Goal: Information Seeking & Learning: Learn about a topic

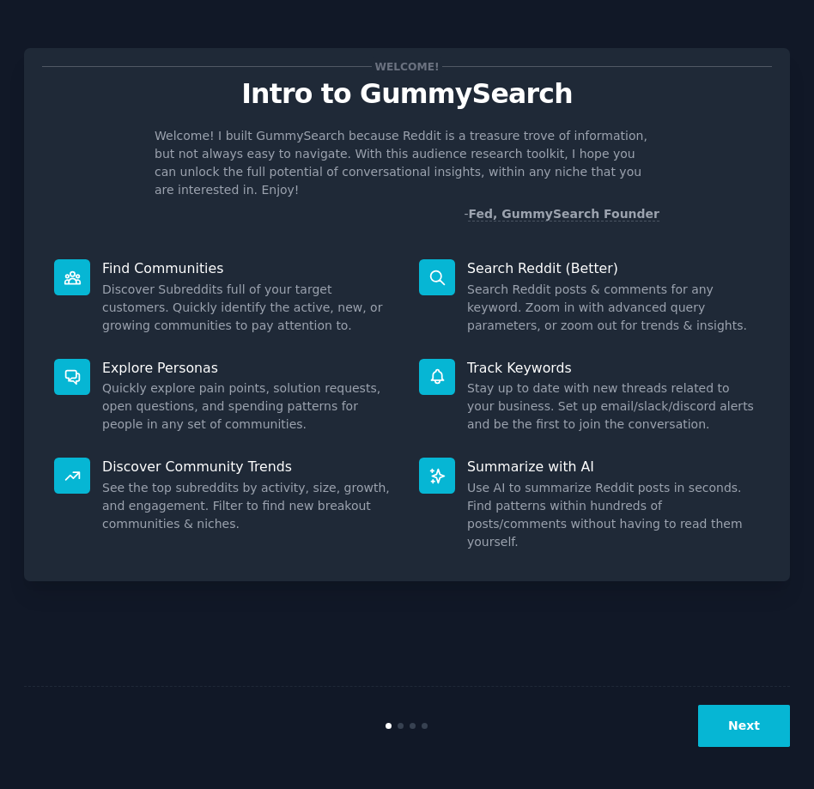
click at [733, 719] on button "Next" at bounding box center [744, 726] width 92 height 42
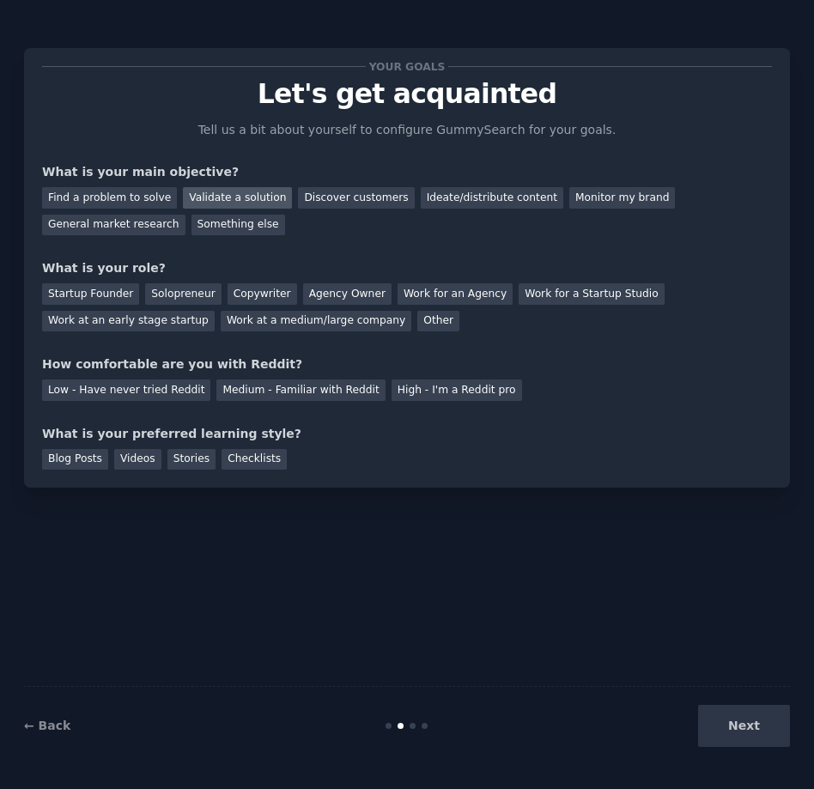
click at [230, 198] on div "Validate a solution" at bounding box center [237, 197] width 109 height 21
click at [169, 285] on div "Solopreneur" at bounding box center [183, 293] width 76 height 21
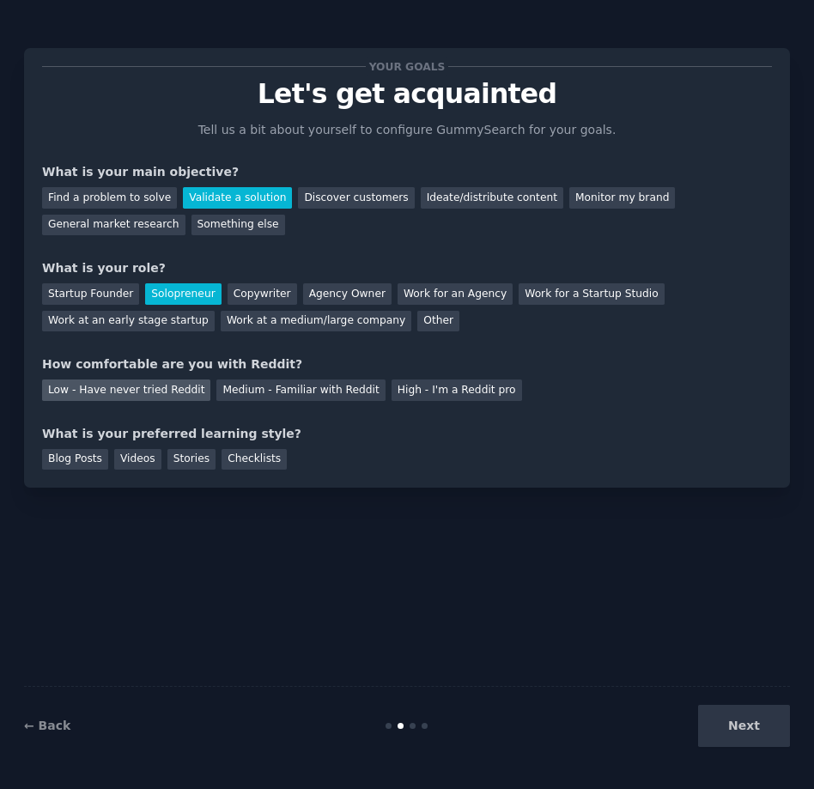
click at [157, 392] on div "Low - Have never tried Reddit" at bounding box center [126, 390] width 168 height 21
click at [227, 394] on div "Medium - Familiar with Reddit" at bounding box center [300, 390] width 168 height 21
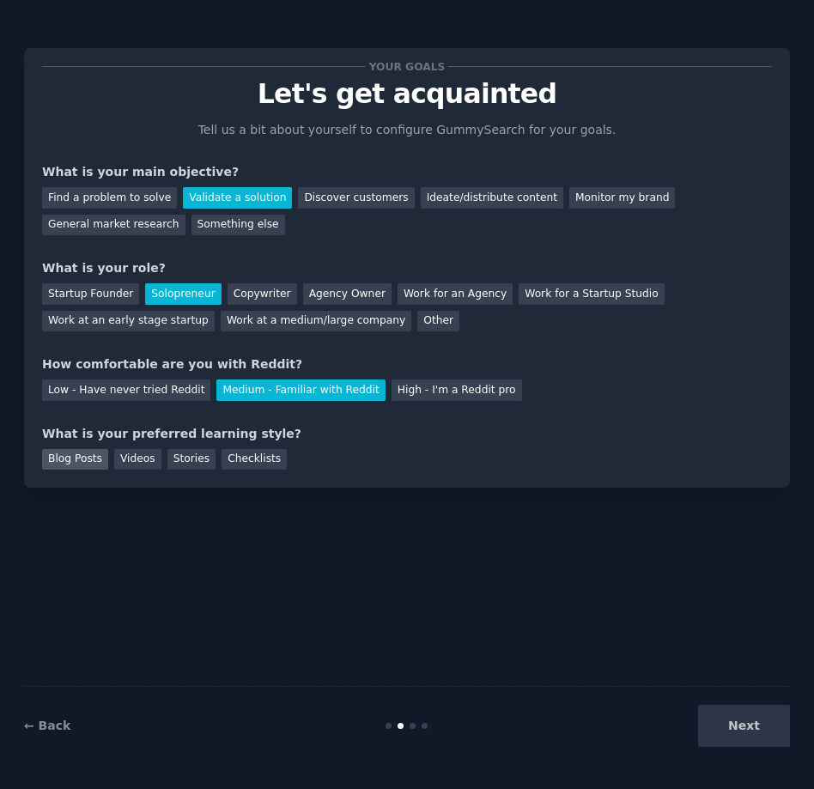
drag, startPoint x: 72, startPoint y: 466, endPoint x: 100, endPoint y: 462, distance: 27.8
click at [73, 466] on div "Blog Posts" at bounding box center [75, 459] width 66 height 21
click at [121, 460] on div "Videos" at bounding box center [137, 459] width 47 height 21
click at [84, 463] on div "Blog Posts" at bounding box center [75, 459] width 66 height 21
click at [253, 460] on div "Checklists" at bounding box center [254, 459] width 65 height 21
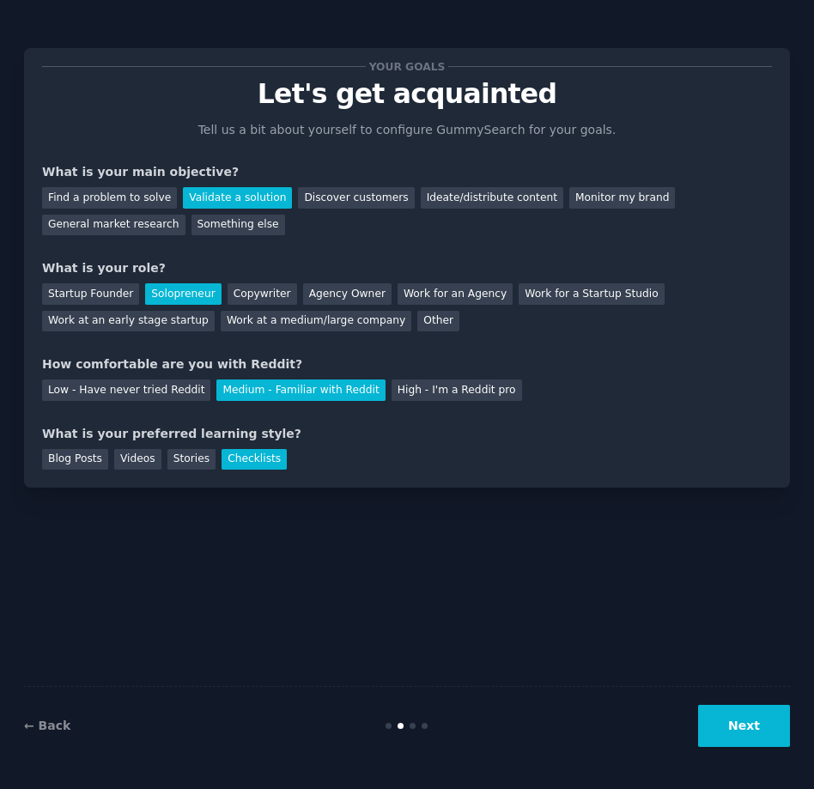
click at [734, 732] on button "Next" at bounding box center [744, 726] width 92 height 42
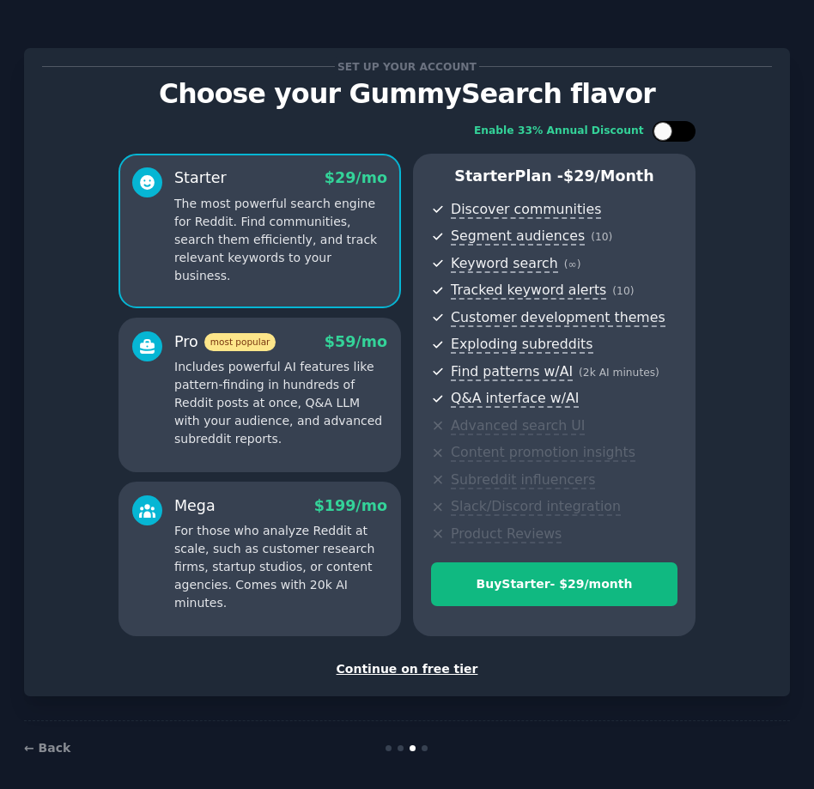
click at [679, 135] on div at bounding box center [683, 131] width 9 height 9
checkbox input "true"
click at [391, 674] on div "Continue on free tier" at bounding box center [407, 670] width 730 height 18
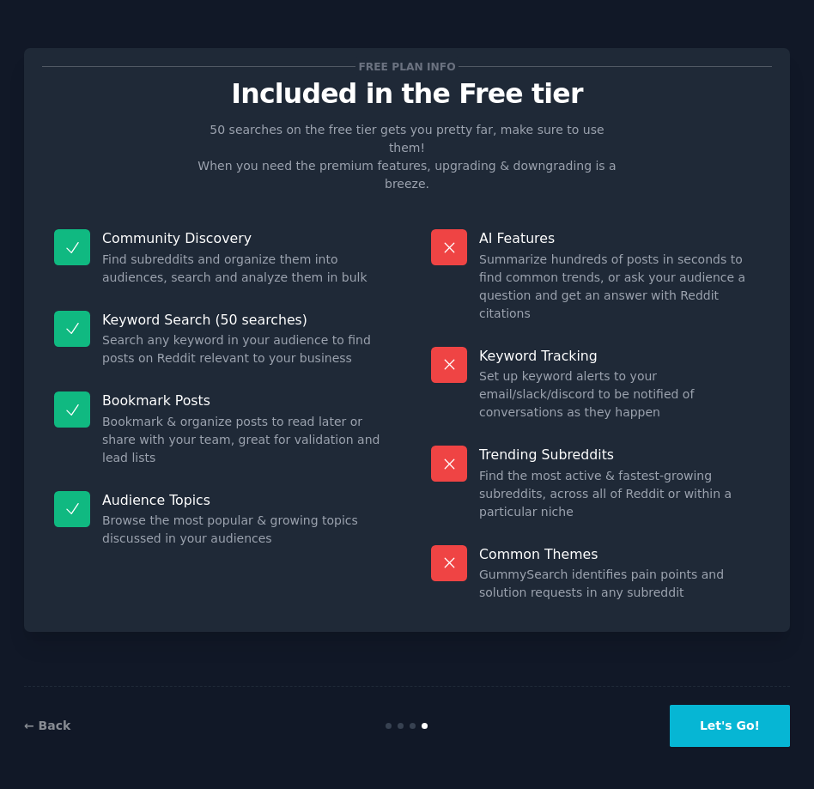
click at [721, 720] on button "Let's Go!" at bounding box center [730, 726] width 120 height 42
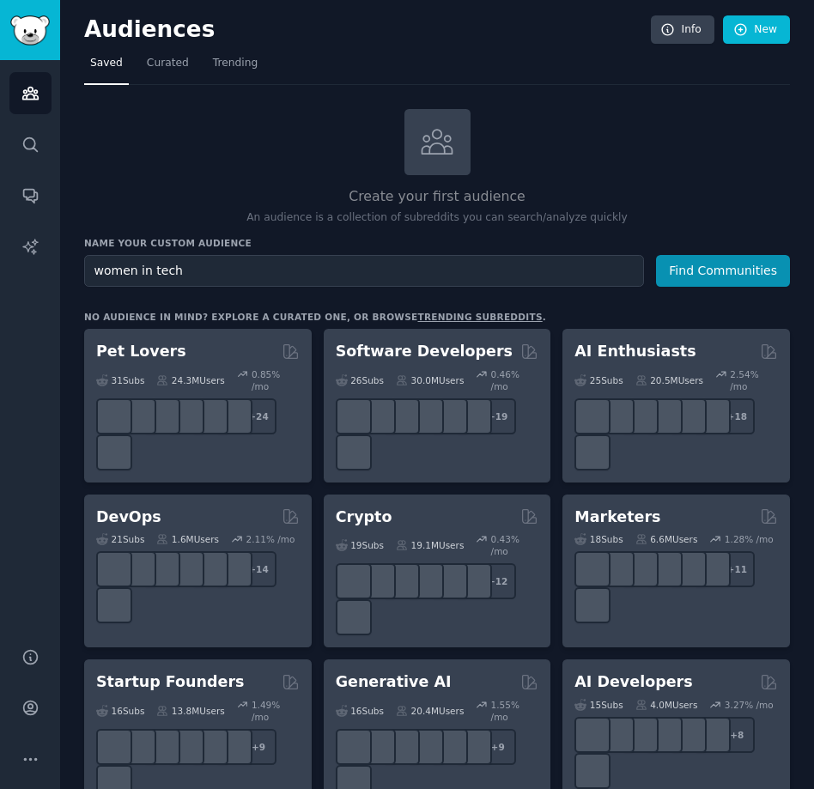
type input "women in tech"
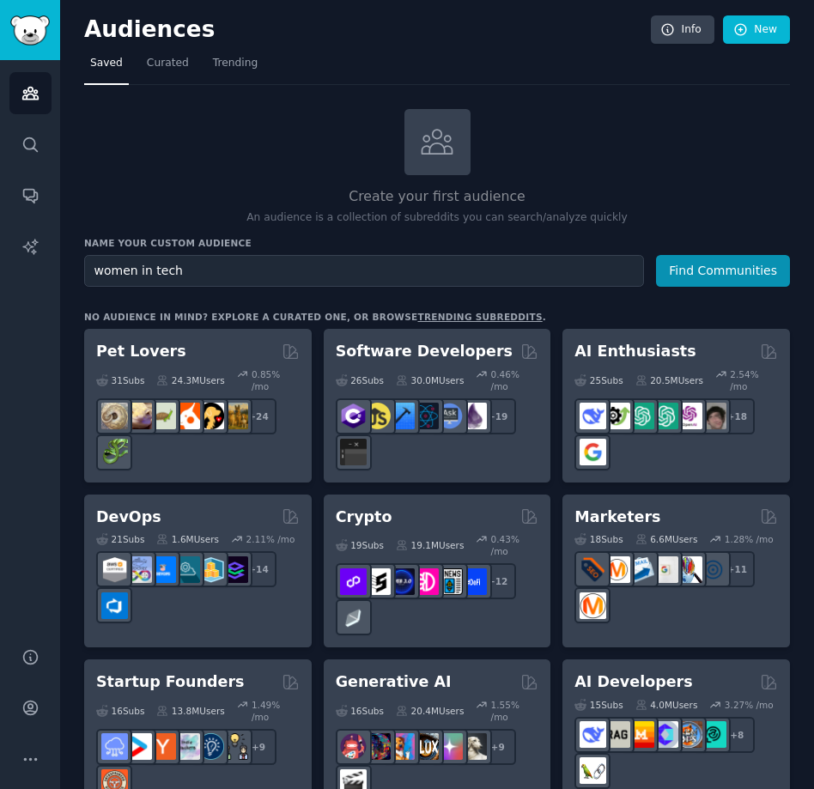
click at [656, 255] on button "Find Communities" at bounding box center [723, 271] width 134 height 32
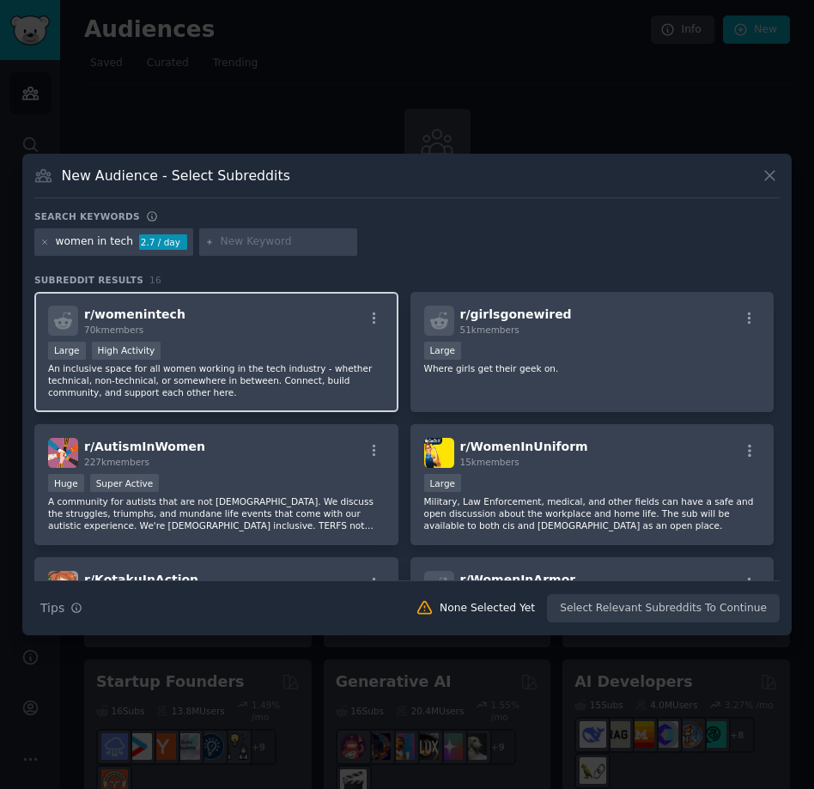
click at [250, 381] on p "An inclusive space for all women working in the tech industry - whether technic…" at bounding box center [216, 380] width 337 height 36
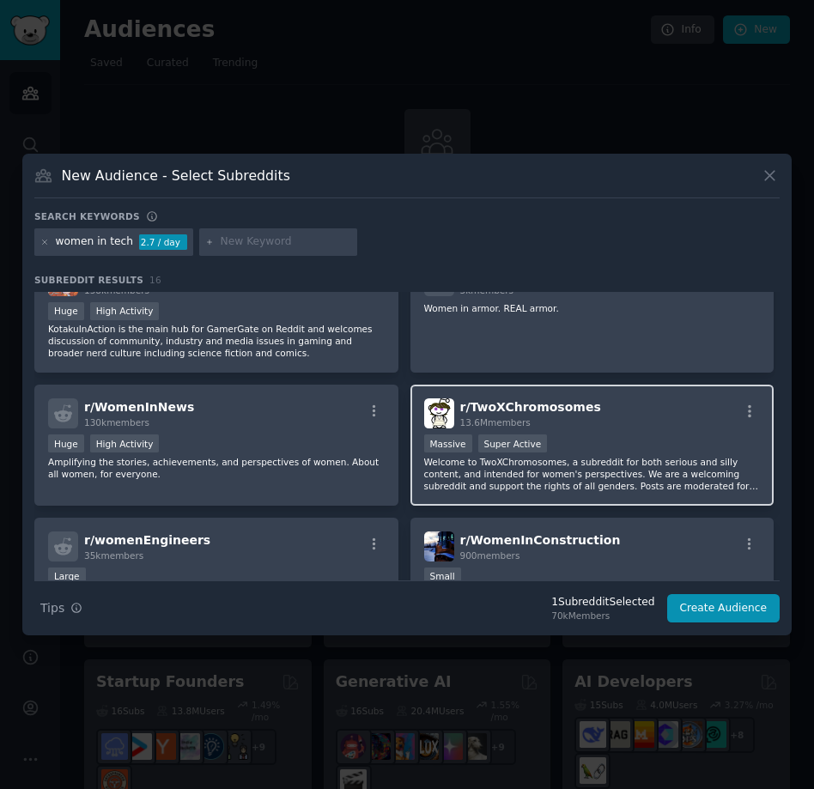
scroll to position [306, 0]
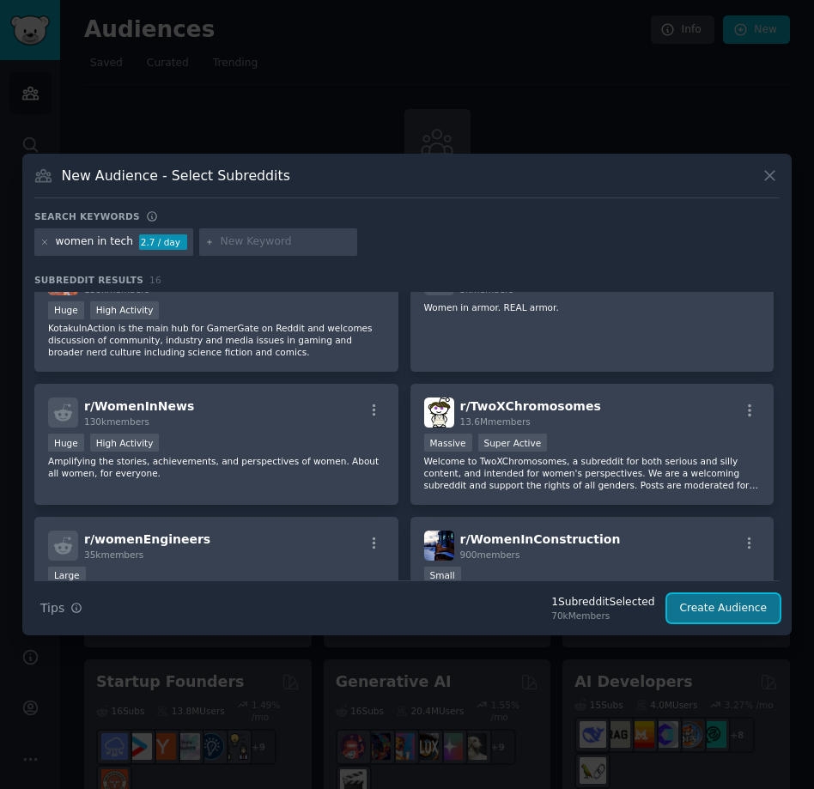
click at [721, 611] on button "Create Audience" at bounding box center [723, 608] width 113 height 29
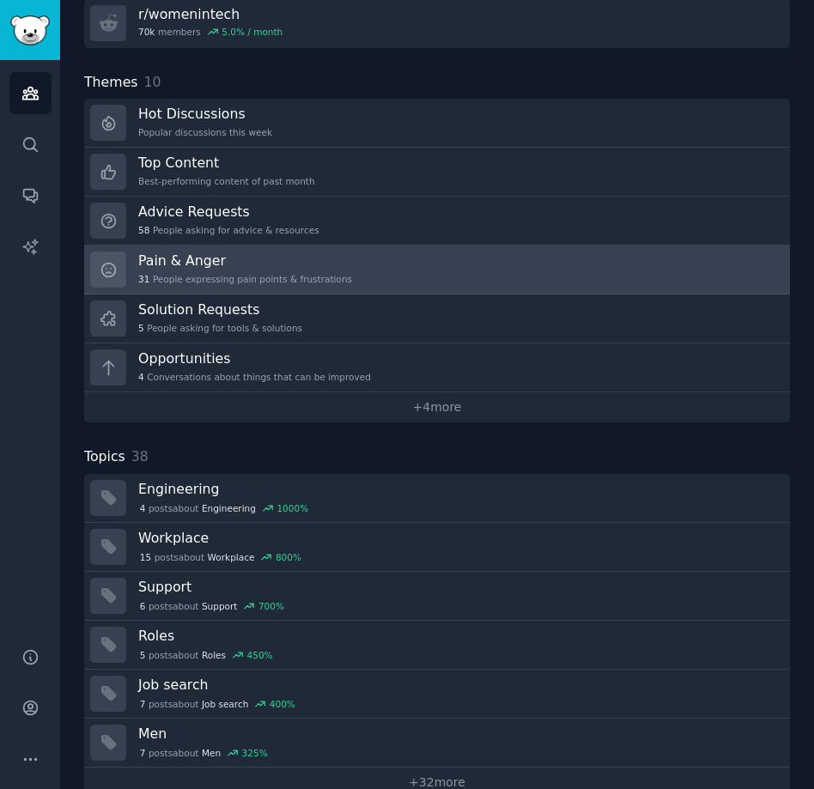
scroll to position [277, 0]
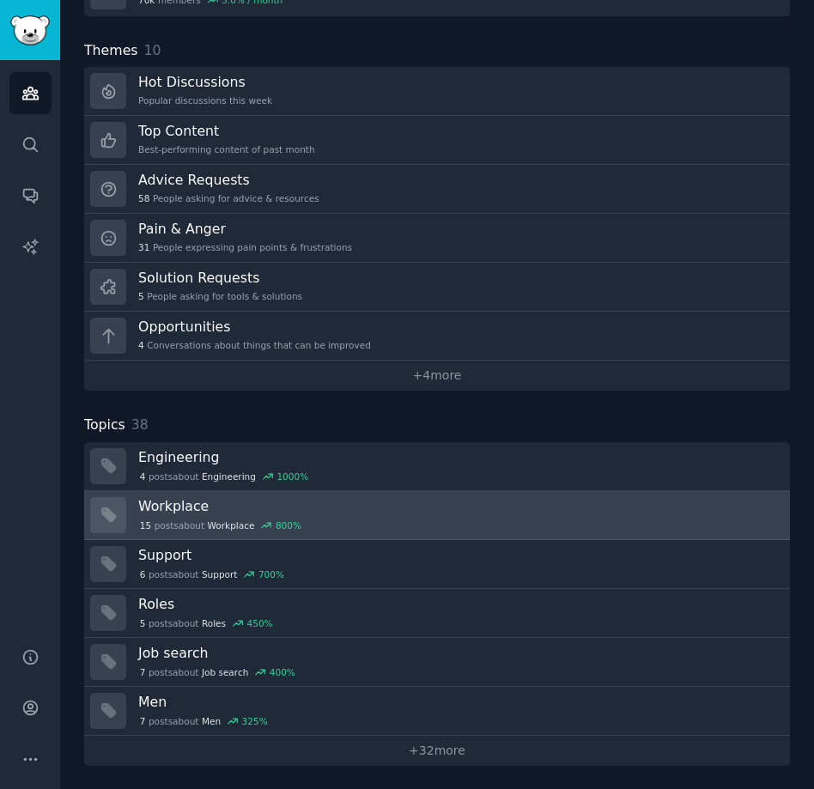
click at [117, 514] on div at bounding box center [108, 515] width 36 height 36
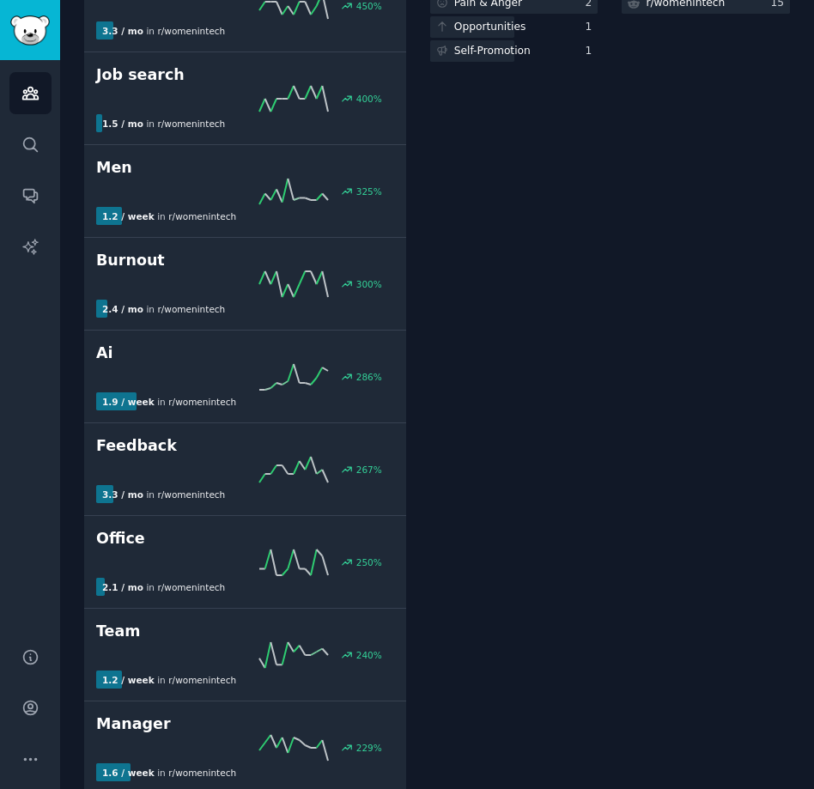
scroll to position [502, 0]
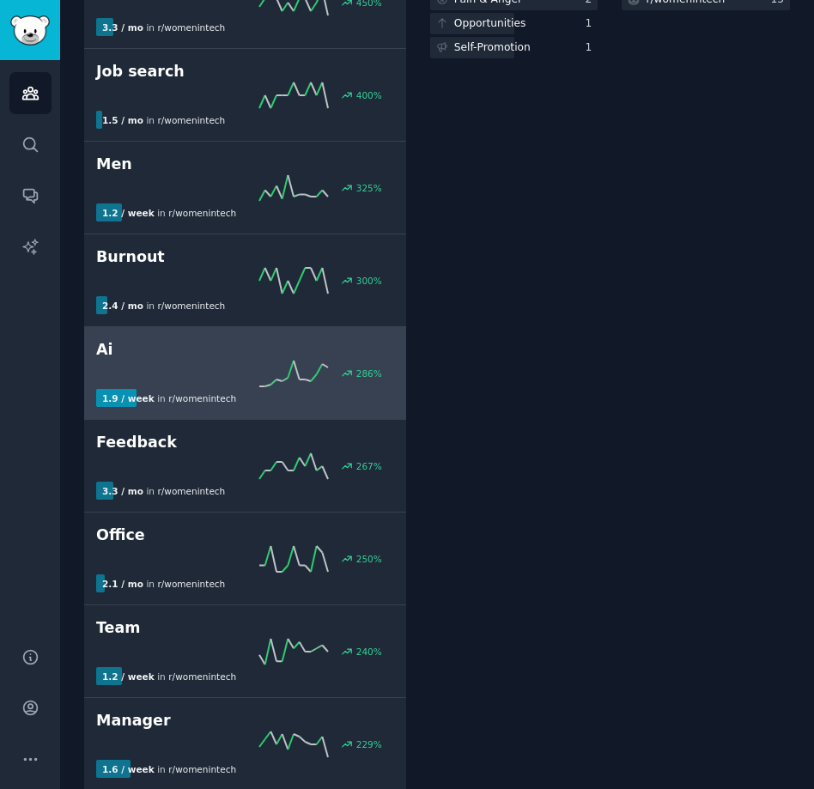
click at [190, 383] on div "286 %" at bounding box center [245, 374] width 298 height 26
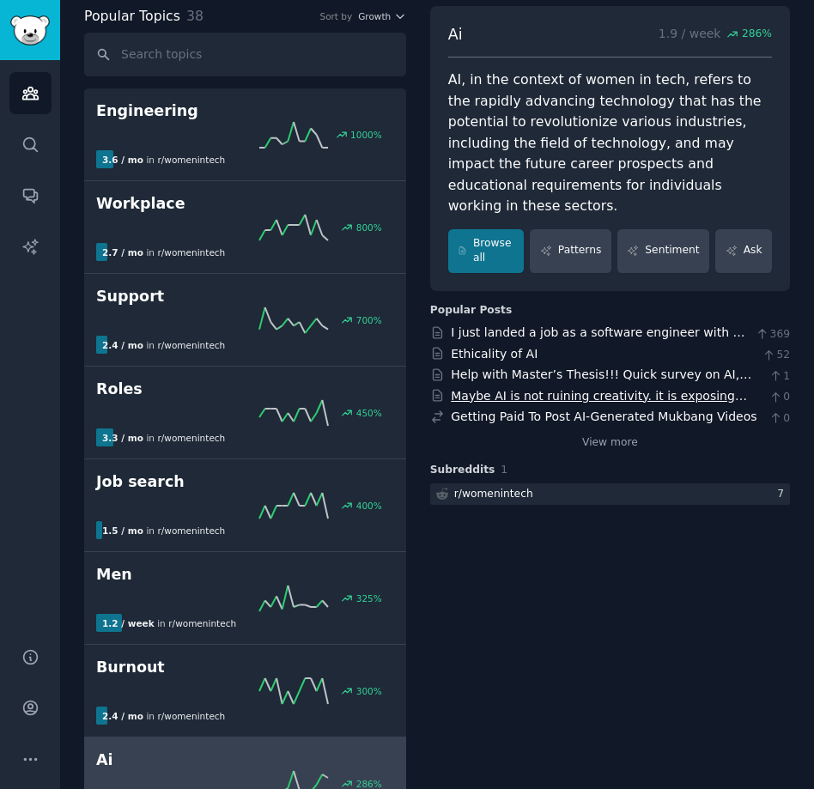
scroll to position [93, 0]
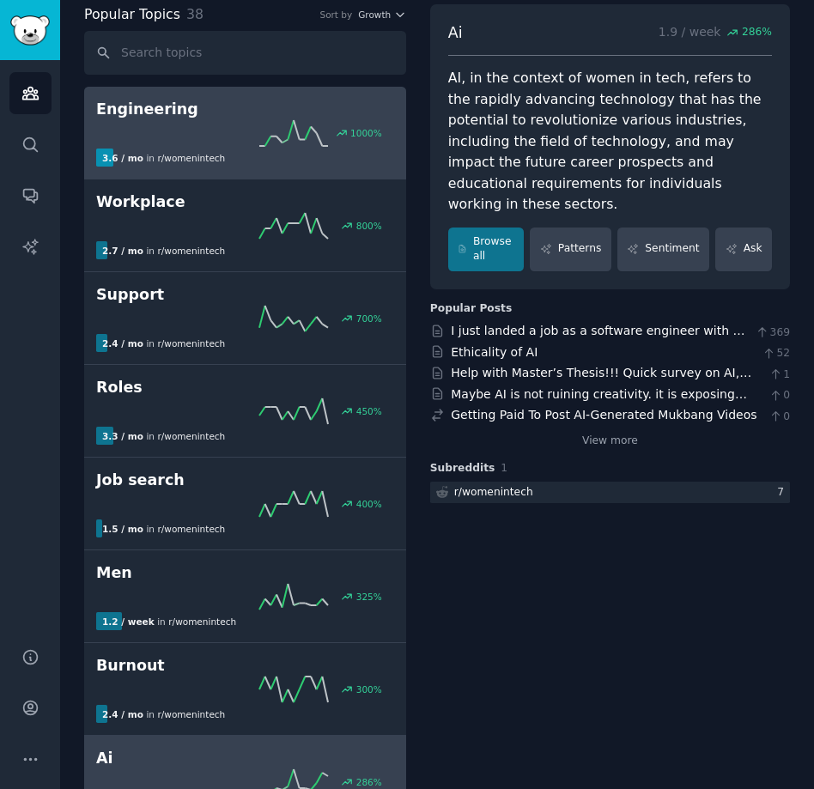
click at [175, 166] on div "3.6 / mo in r/ womenintech" at bounding box center [163, 158] width 135 height 18
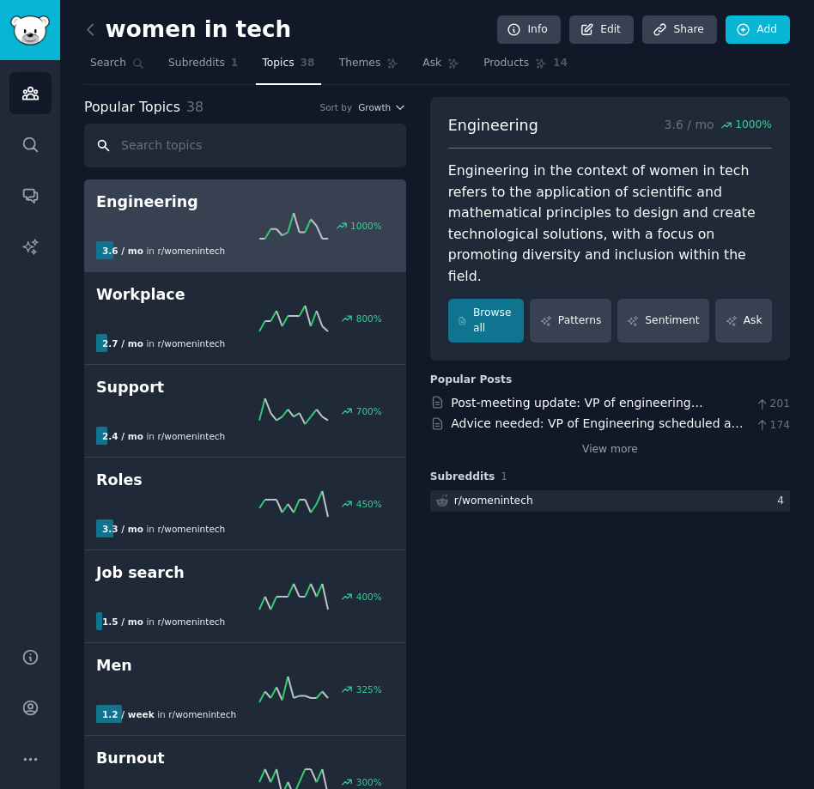
click at [186, 153] on input "text" at bounding box center [245, 146] width 322 height 44
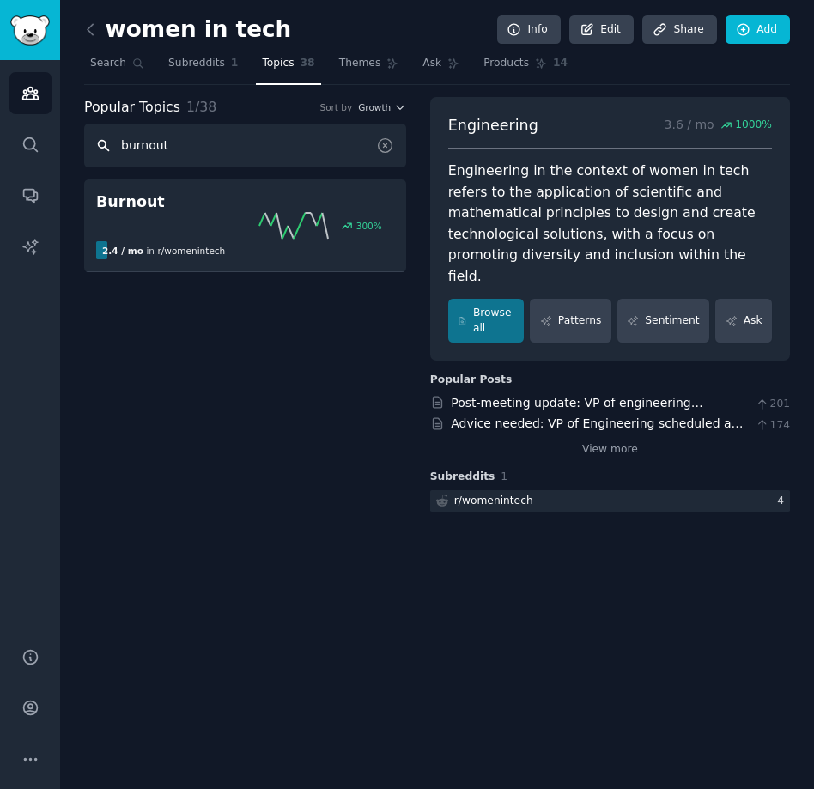
type input "burnout"
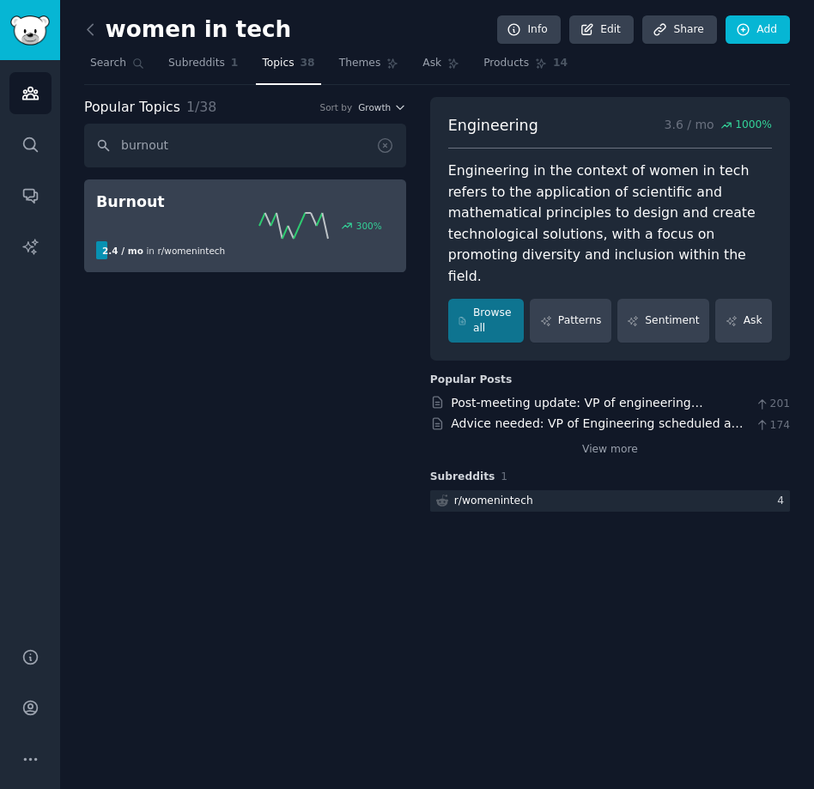
click at [161, 214] on div "300 %" at bounding box center [245, 226] width 298 height 26
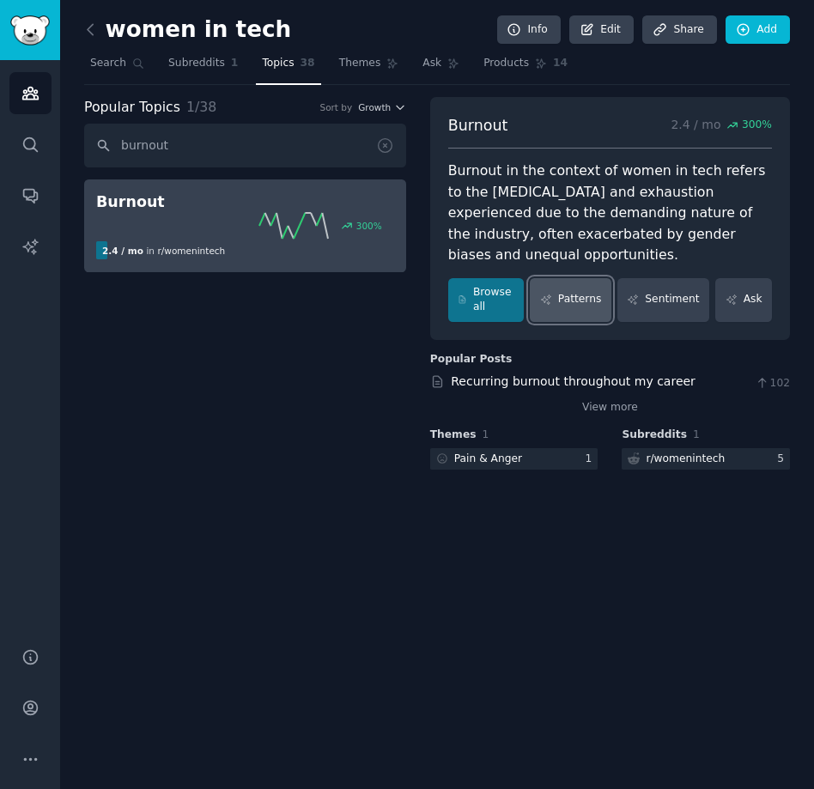
click at [586, 297] on link "Patterns" at bounding box center [570, 300] width 81 height 44
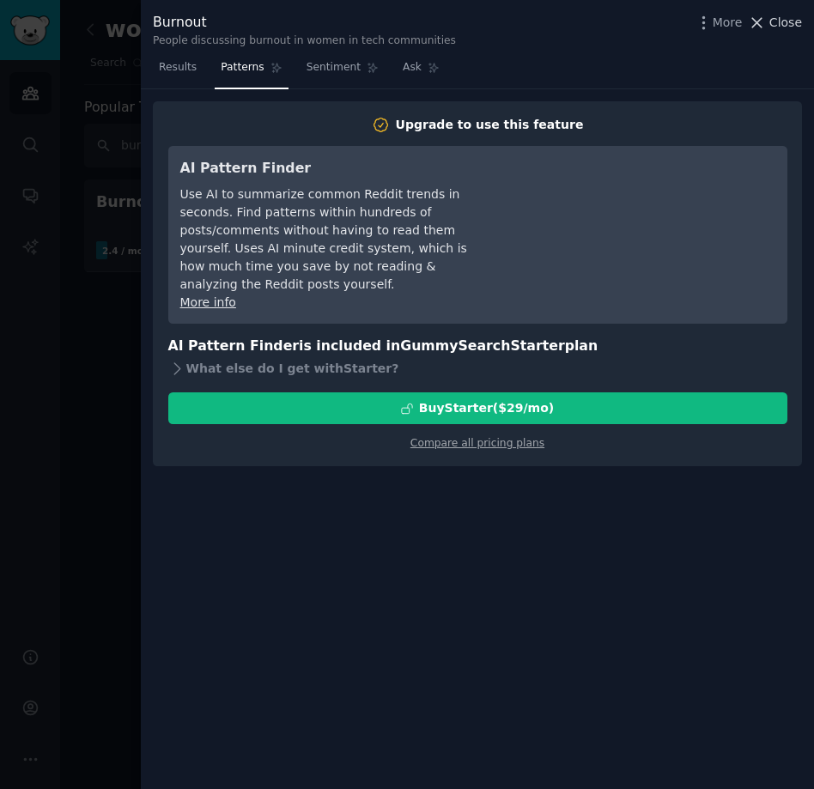
click at [760, 27] on icon at bounding box center [757, 23] width 18 height 18
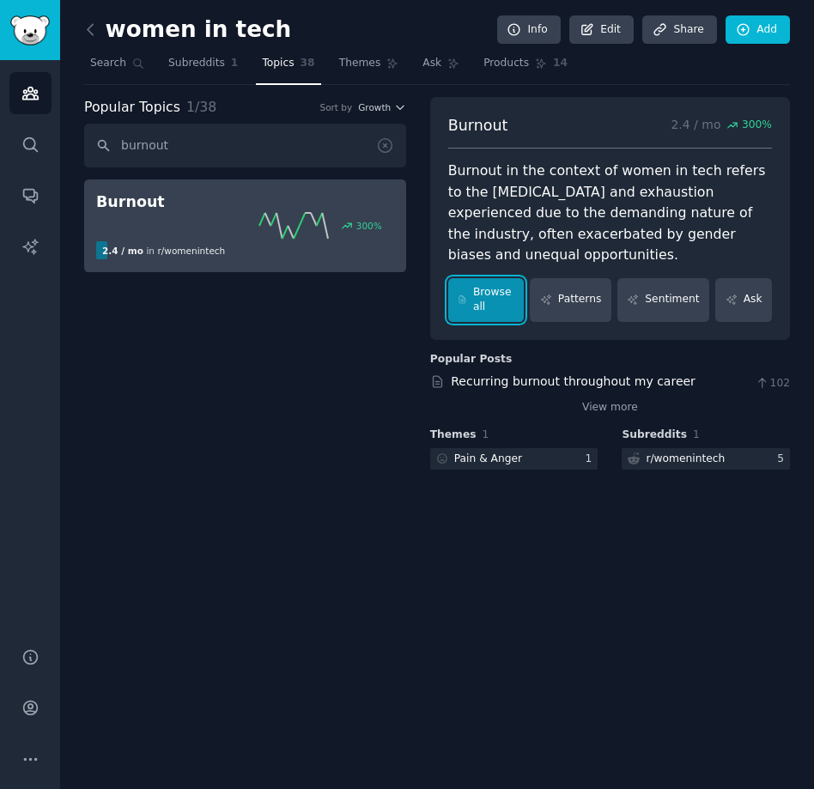
click at [485, 290] on link "Browse all" at bounding box center [486, 300] width 76 height 44
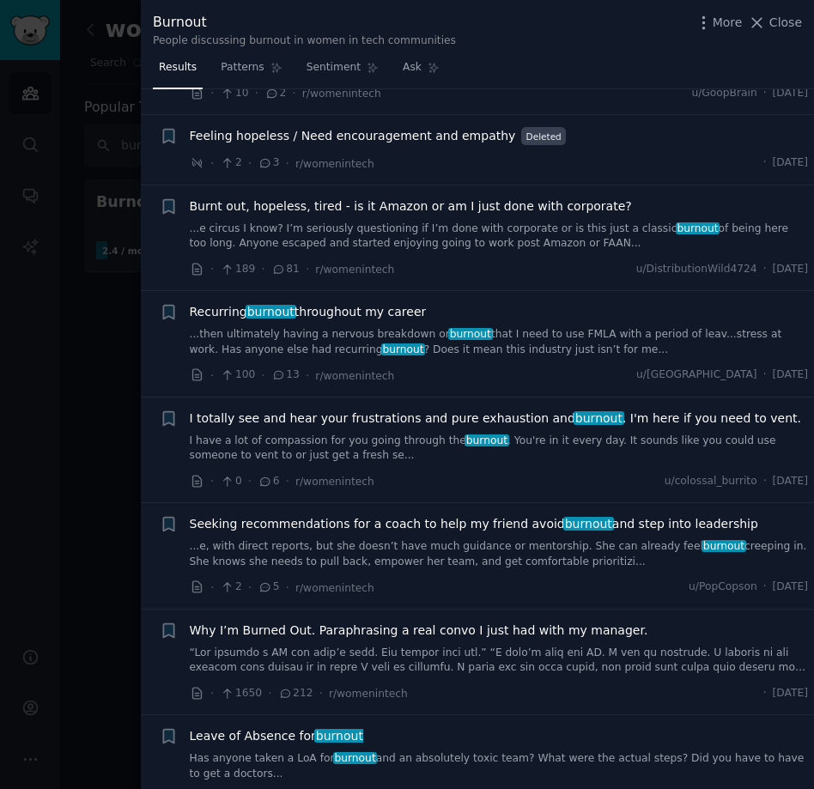
scroll to position [222, 0]
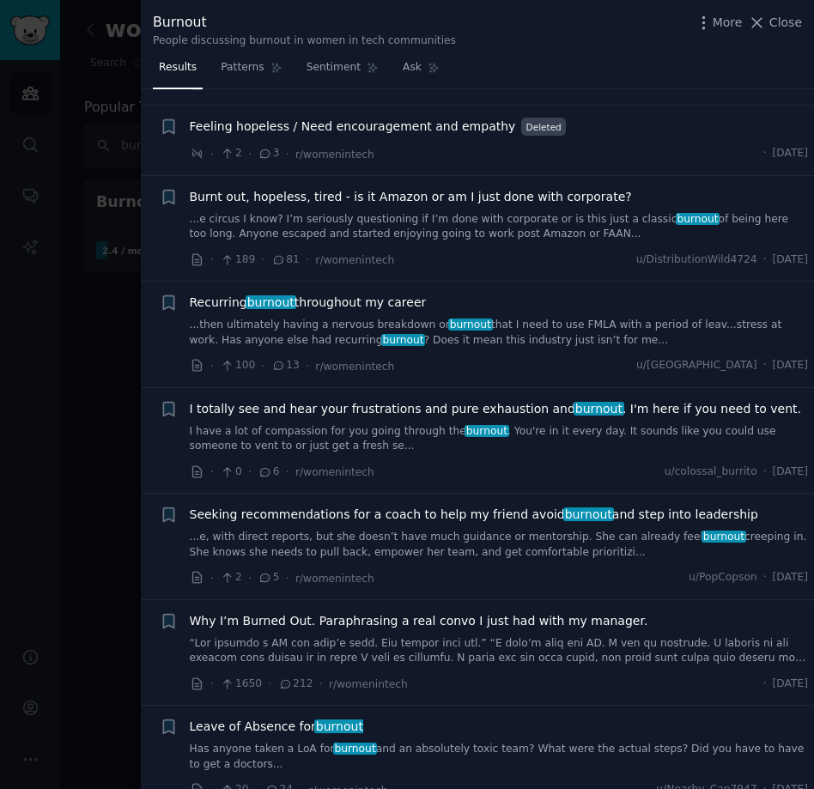
click at [614, 665] on link at bounding box center [499, 651] width 619 height 30
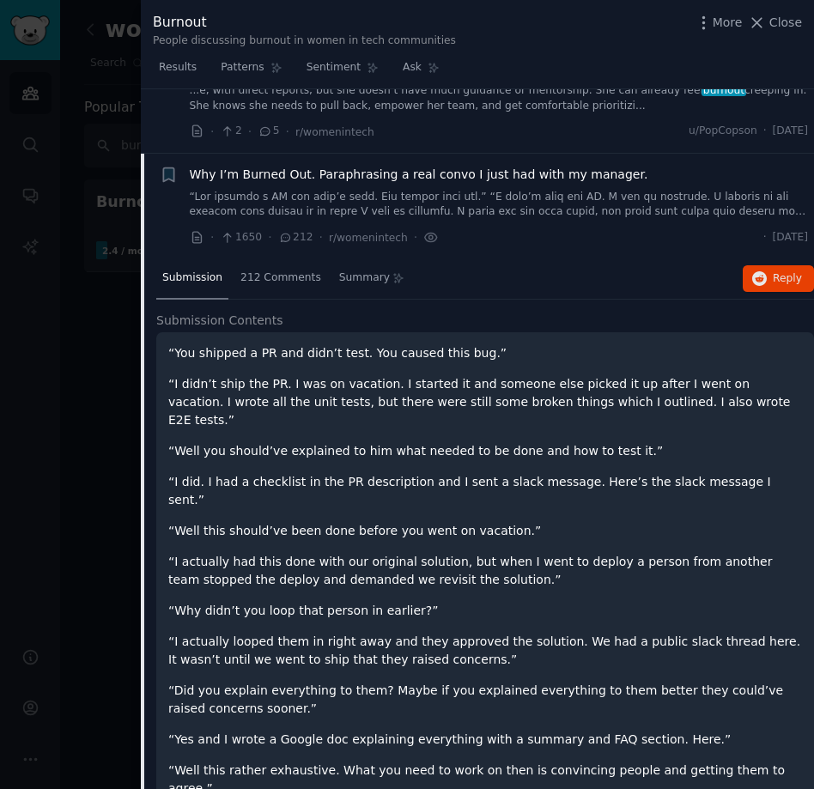
scroll to position [734, 0]
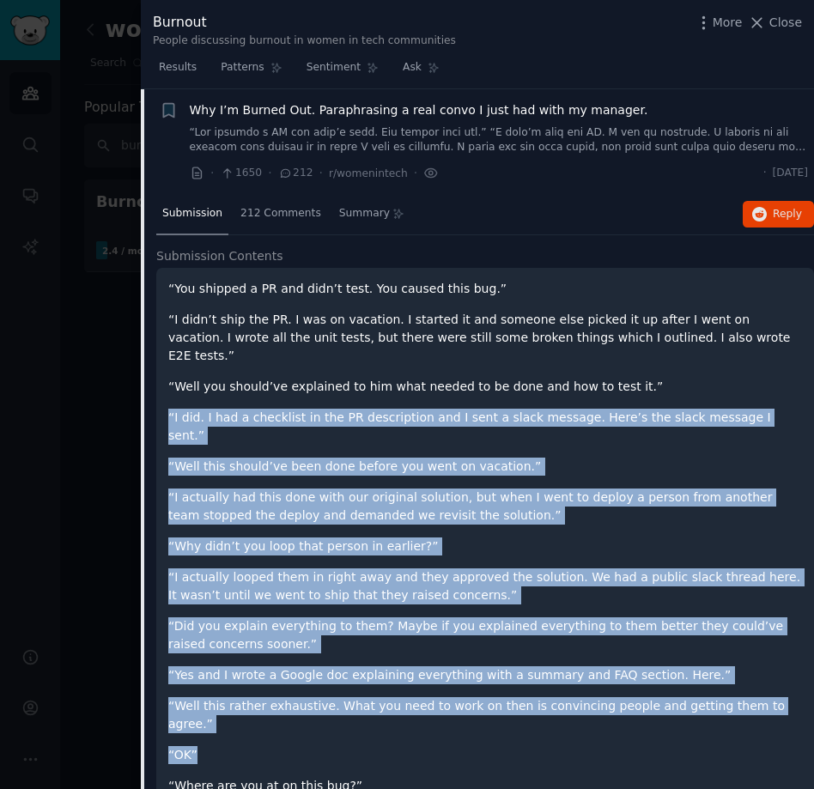
drag, startPoint x: 171, startPoint y: 387, endPoint x: 768, endPoint y: 702, distance: 675.1
click at [768, 702] on div "“You shipped a PR and didn’t test. You caused this bug.” “I didn’t ship the PR.…" at bounding box center [485, 599] width 634 height 639
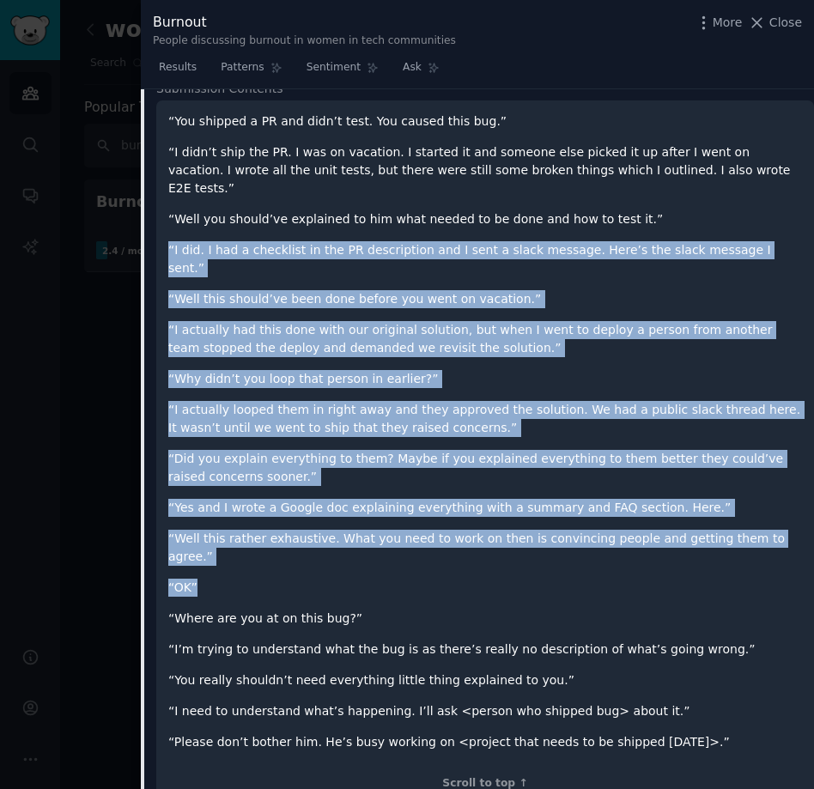
scroll to position [904, 0]
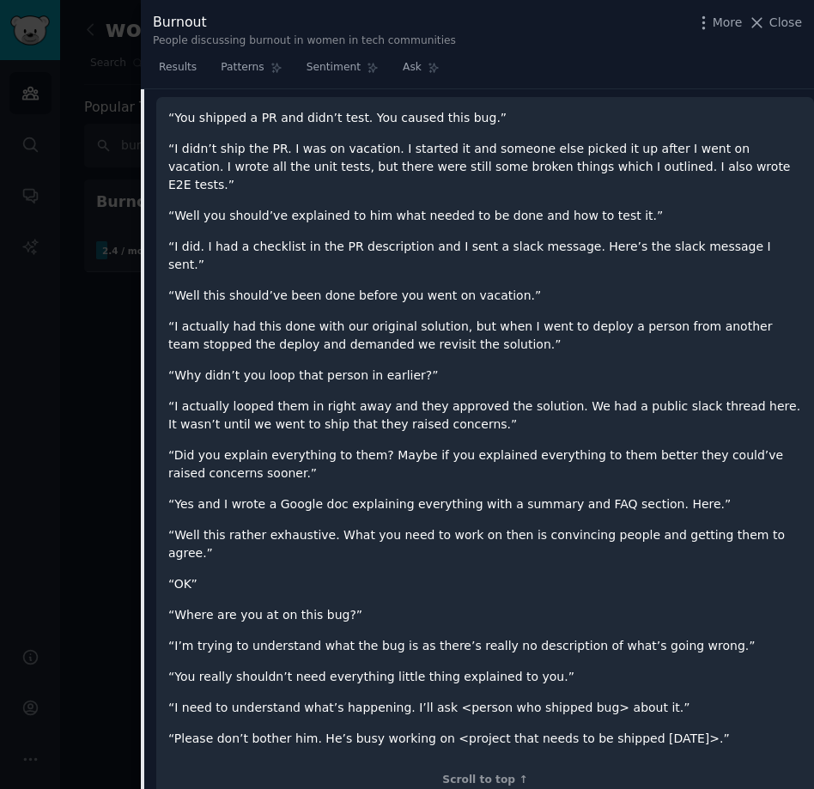
click at [192, 606] on p "“Where are you at on this bug?”" at bounding box center [485, 615] width 634 height 18
drag, startPoint x: 280, startPoint y: 569, endPoint x: 789, endPoint y: 696, distance: 525.0
click at [789, 696] on div "“You shipped a PR and didn’t test. You caused this bug.” “I didn’t ship the PR.…" at bounding box center [485, 441] width 634 height 664
click at [578, 699] on p "“I need to understand what’s happening. I’ll ask <person who shipped bug> about…" at bounding box center [485, 708] width 634 height 18
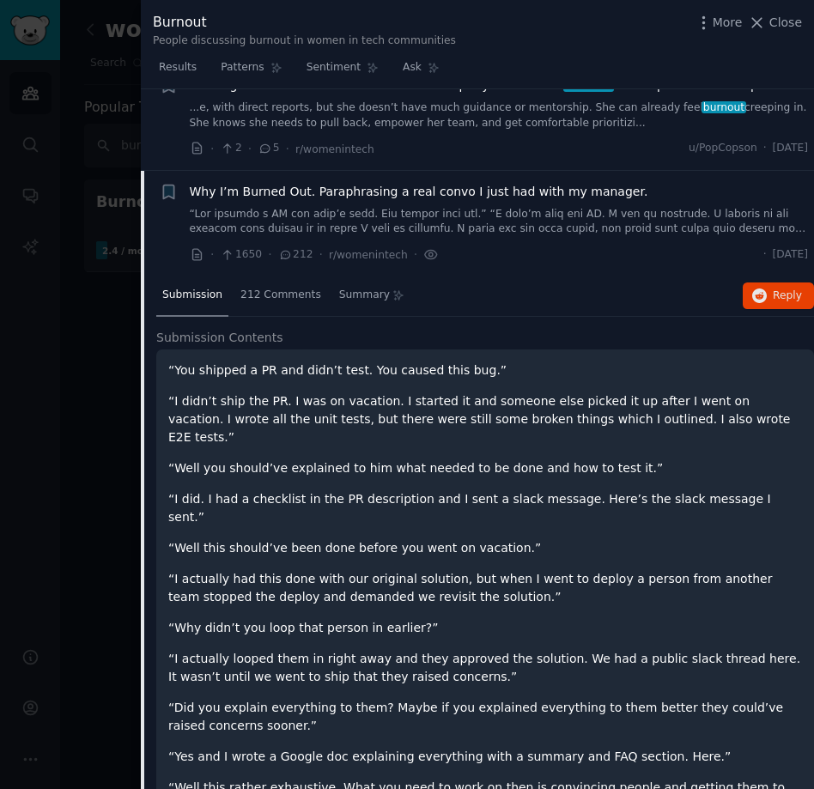
scroll to position [626, 0]
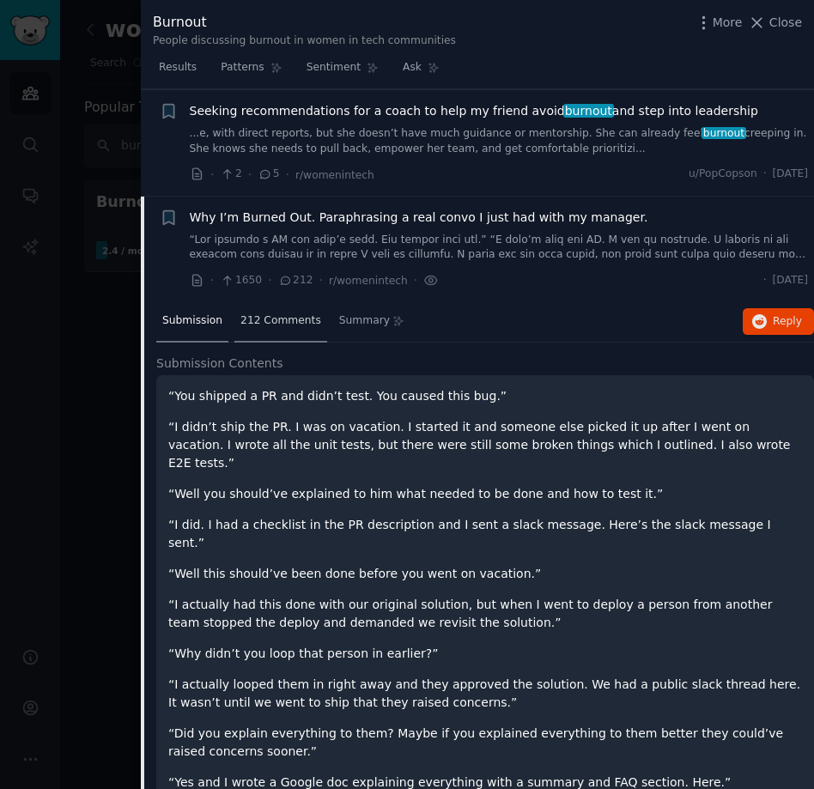
click at [261, 320] on span "212 Comments" at bounding box center [280, 321] width 81 height 15
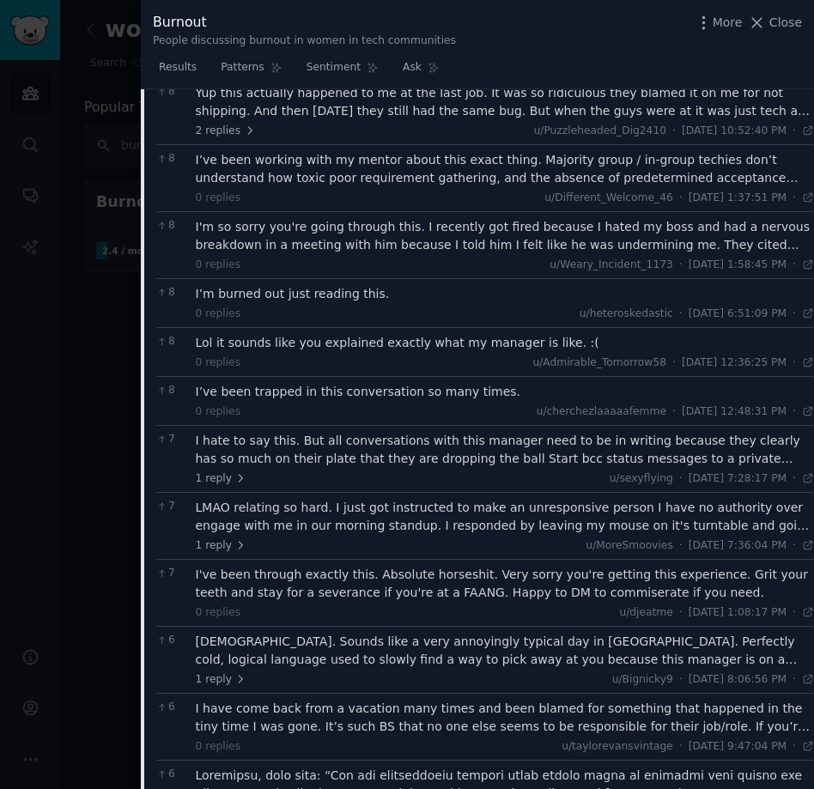
scroll to position [2554, 0]
